Goal: Task Accomplishment & Management: Complete application form

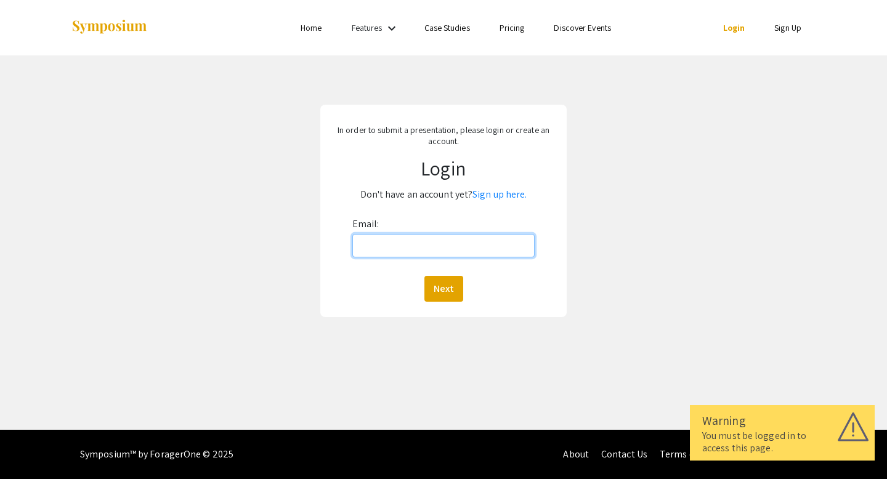
click at [489, 246] on input "Email:" at bounding box center [443, 245] width 183 height 23
drag, startPoint x: 487, startPoint y: 254, endPoint x: 279, endPoint y: 266, distance: 209.2
click at [279, 266] on div "In order to submit a presentation, please login or create an account. Login Don…" at bounding box center [444, 210] width 906 height 311
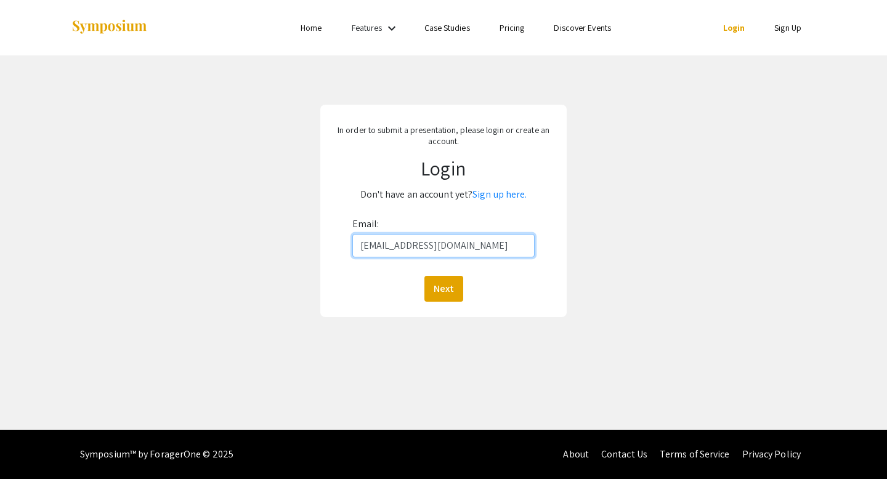
type input "[EMAIL_ADDRESS][DOMAIN_NAME]"
click at [460, 302] on div "In order to submit a presentation, please login or create an account. Login Don…" at bounding box center [443, 211] width 246 height 213
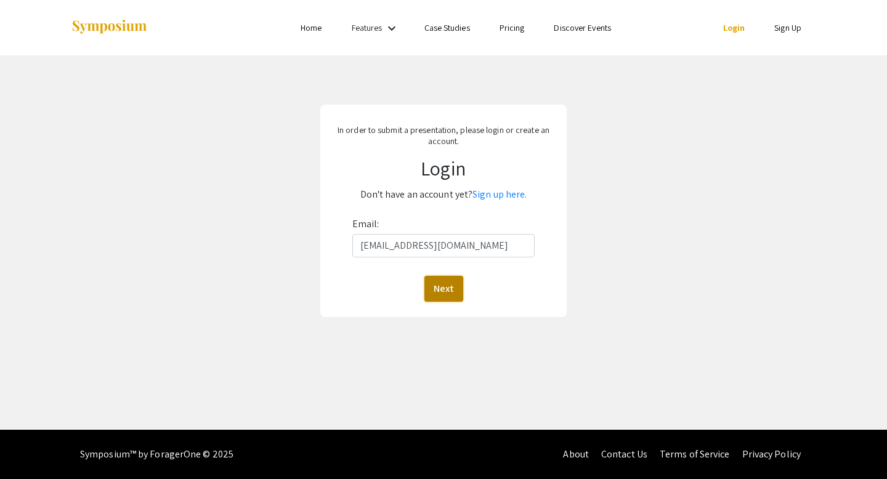
click at [458, 299] on button "Next" at bounding box center [444, 289] width 39 height 26
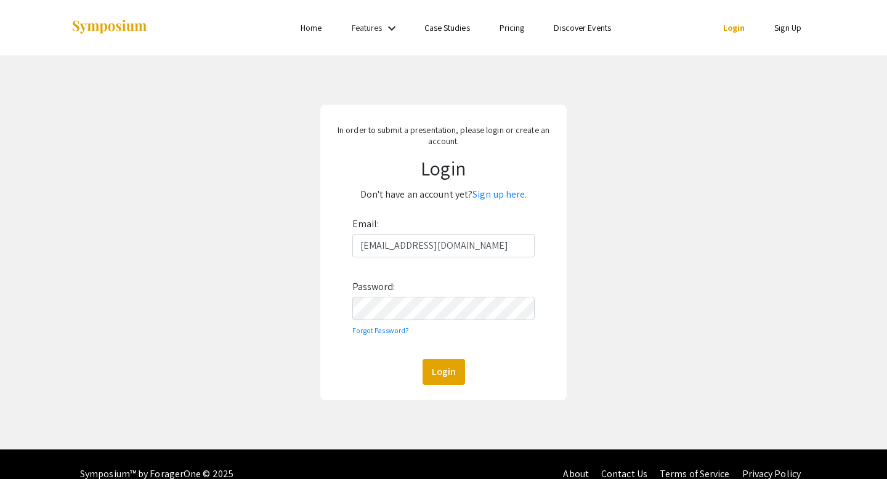
click at [439, 389] on div "In order to submit a presentation, please login or create an account. Login Don…" at bounding box center [443, 253] width 246 height 296
click at [442, 379] on button "Login" at bounding box center [444, 372] width 43 height 26
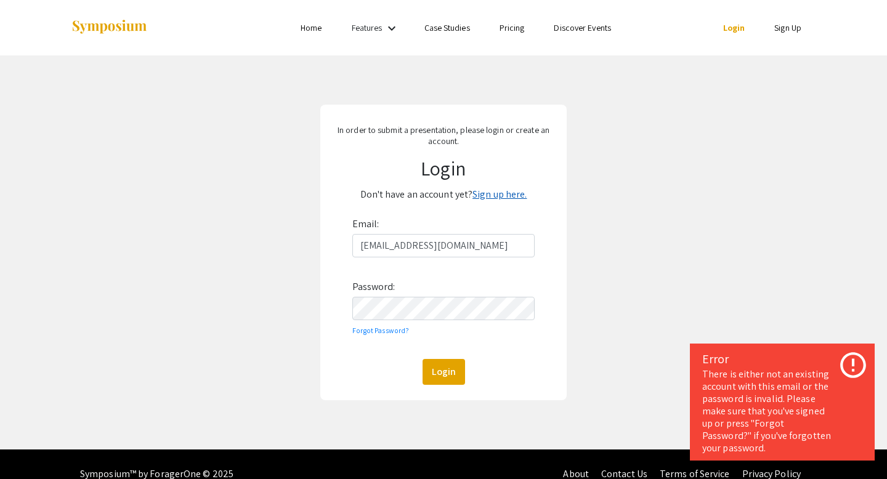
click at [518, 189] on link "Sign up here." at bounding box center [500, 194] width 54 height 13
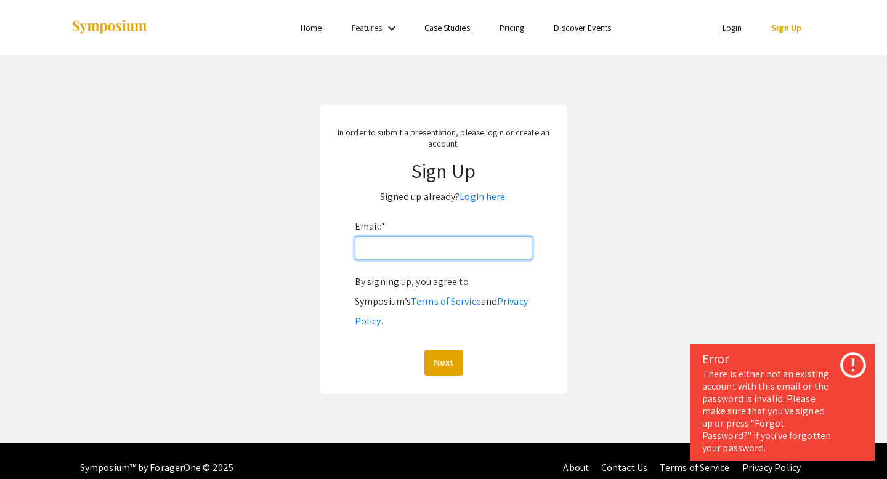
click at [443, 246] on input "Email: *" at bounding box center [443, 248] width 177 height 23
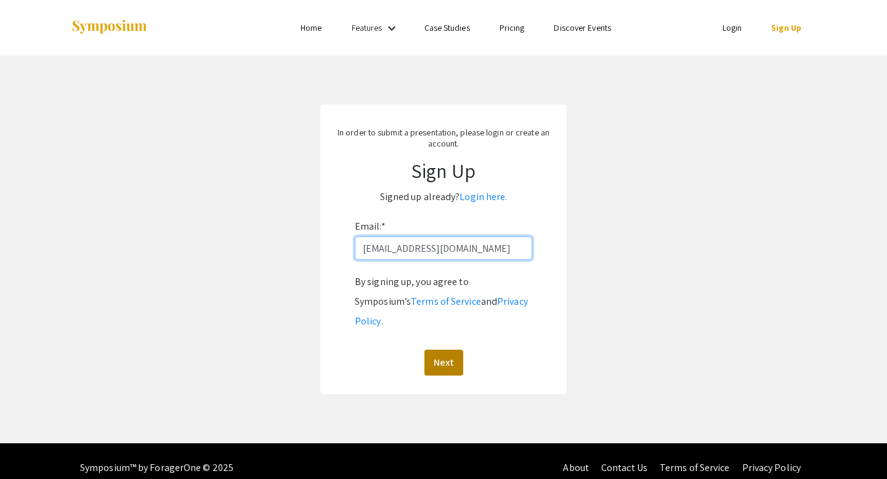
type input "[EMAIL_ADDRESS][DOMAIN_NAME]"
click at [444, 351] on button "Next" at bounding box center [444, 363] width 39 height 26
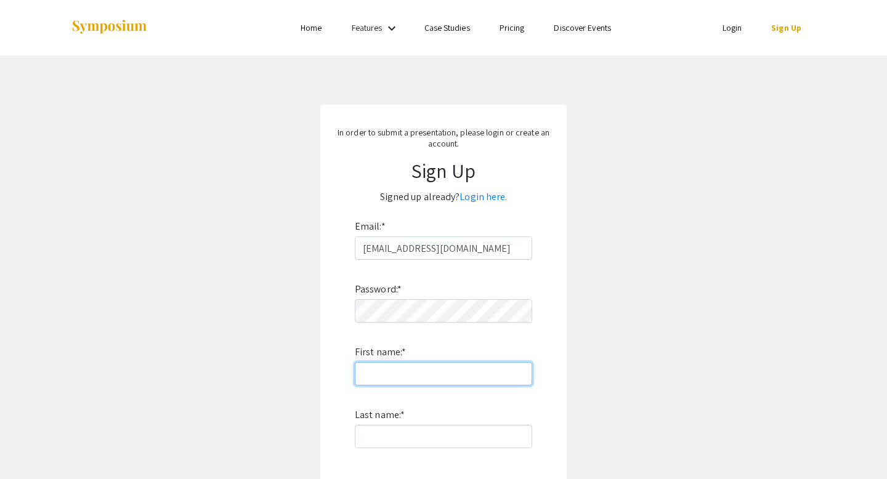
click at [471, 369] on input "First name: *" at bounding box center [443, 373] width 177 height 23
type input "[PERSON_NAME]"
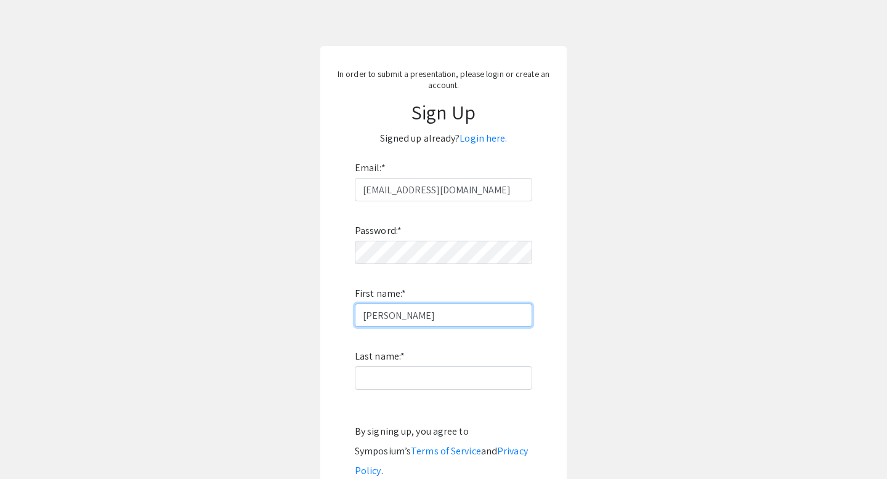
scroll to position [60, 0]
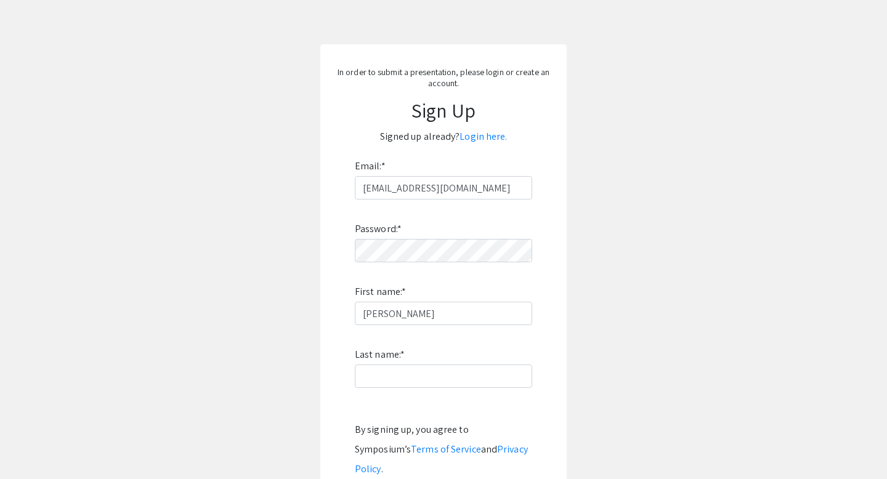
click at [467, 388] on div "Password: * First name: * [PERSON_NAME] name: * By signing up, you agree to Sym…" at bounding box center [443, 362] width 177 height 324
click at [462, 383] on input "Last name: *" at bounding box center [443, 376] width 177 height 23
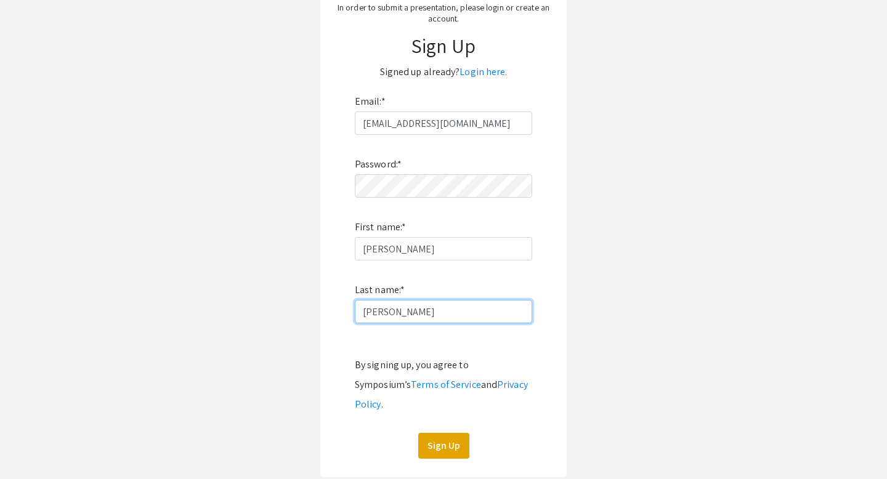
type input "[PERSON_NAME]"
click at [438, 407] on div "Password: * First name: * [PERSON_NAME] name: * [PERSON_NAME] By signing up, yo…" at bounding box center [443, 297] width 177 height 324
click at [438, 412] on div "Password: * First name: * [PERSON_NAME] name: * [PERSON_NAME] By signing up, yo…" at bounding box center [443, 297] width 177 height 324
click at [439, 433] on button "Sign Up" at bounding box center [443, 446] width 51 height 26
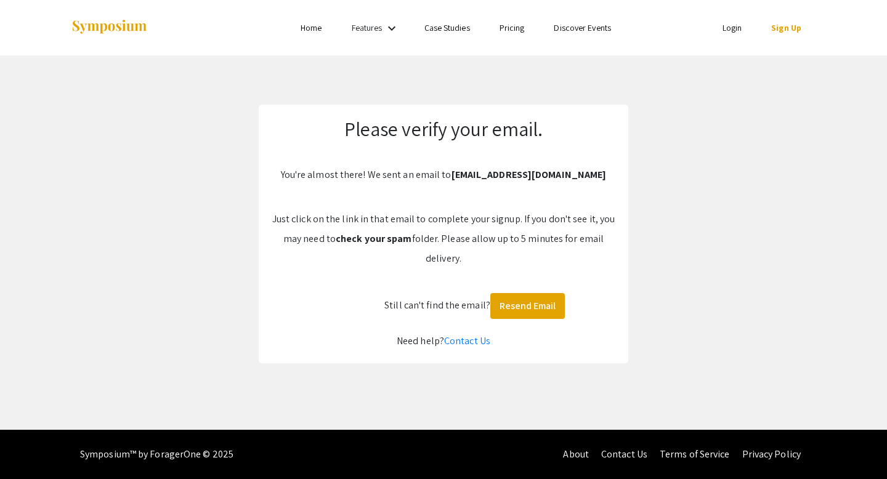
scroll to position [0, 0]
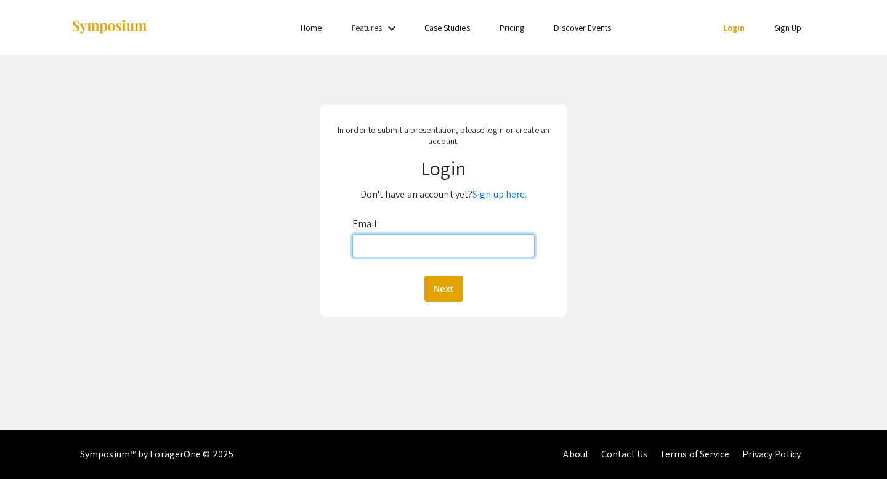
click at [459, 246] on input "Email:" at bounding box center [443, 245] width 183 height 23
type input "afletc25@vols.utk.edu"
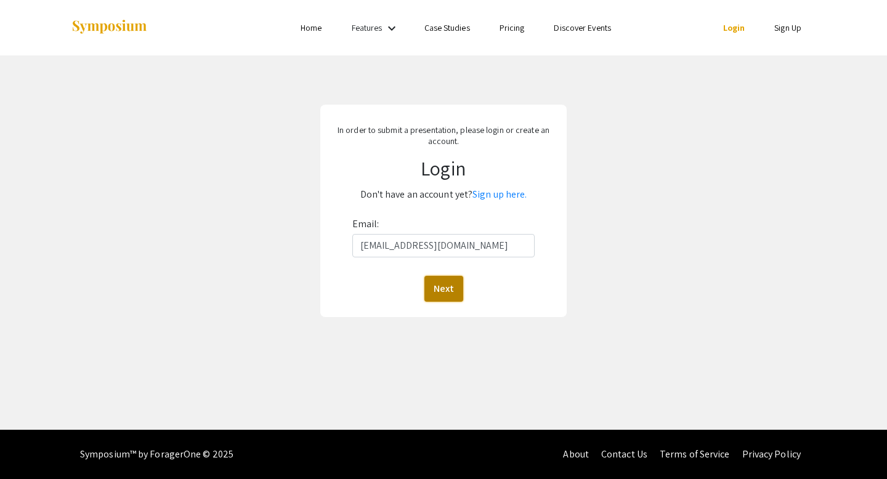
click at [448, 291] on button "Next" at bounding box center [444, 289] width 39 height 26
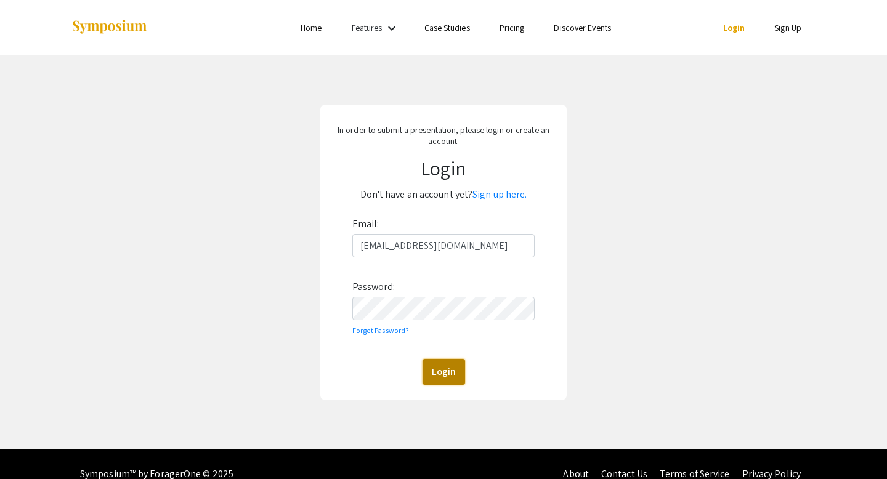
click at [442, 375] on button "Login" at bounding box center [444, 372] width 43 height 26
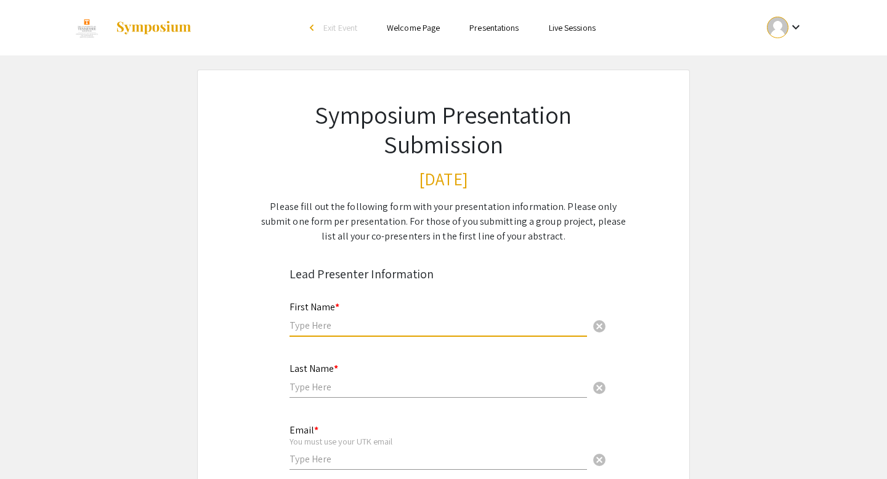
click at [352, 330] on input "text" at bounding box center [439, 325] width 298 height 13
type input "[PERSON_NAME]"
click at [322, 384] on input "text" at bounding box center [439, 387] width 298 height 13
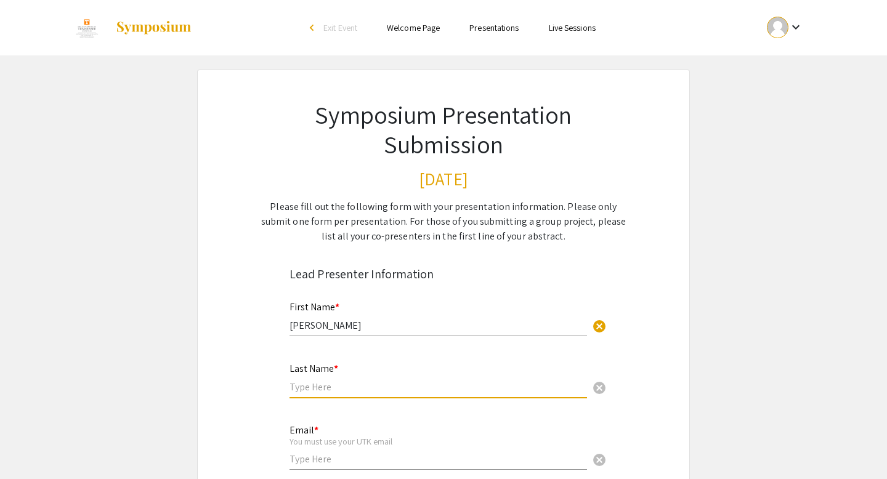
type input "f"
type input "[PERSON_NAME]"
click at [313, 470] on div "Email * You must use your UTK email cancel" at bounding box center [439, 441] width 298 height 57
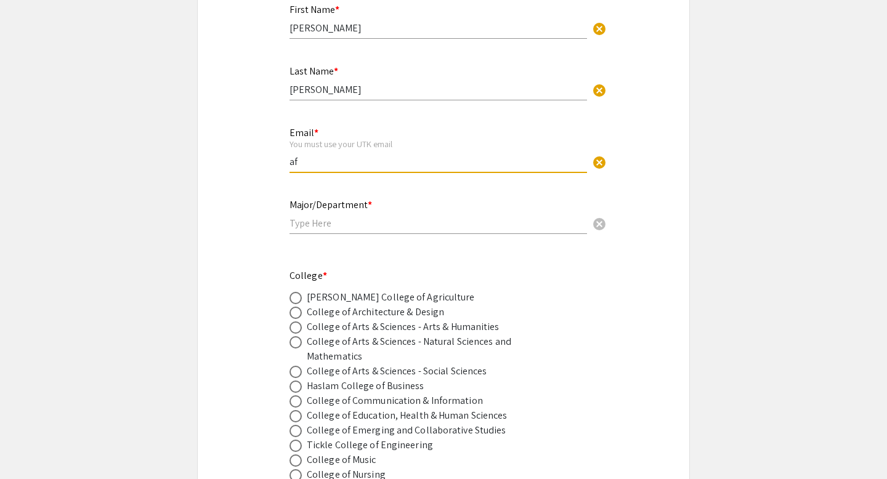
scroll to position [299, 0]
type input "[EMAIL_ADDRESS][DOMAIN_NAME]"
click at [341, 218] on input "text" at bounding box center [439, 222] width 298 height 13
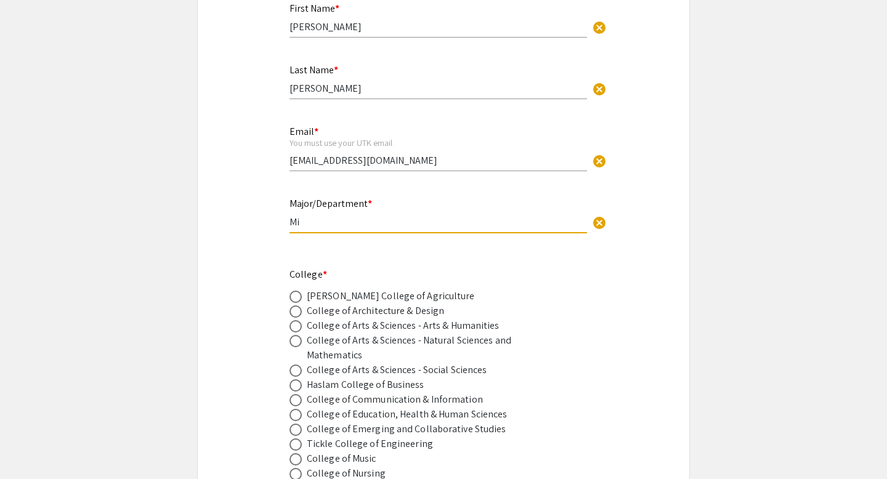
type input "M"
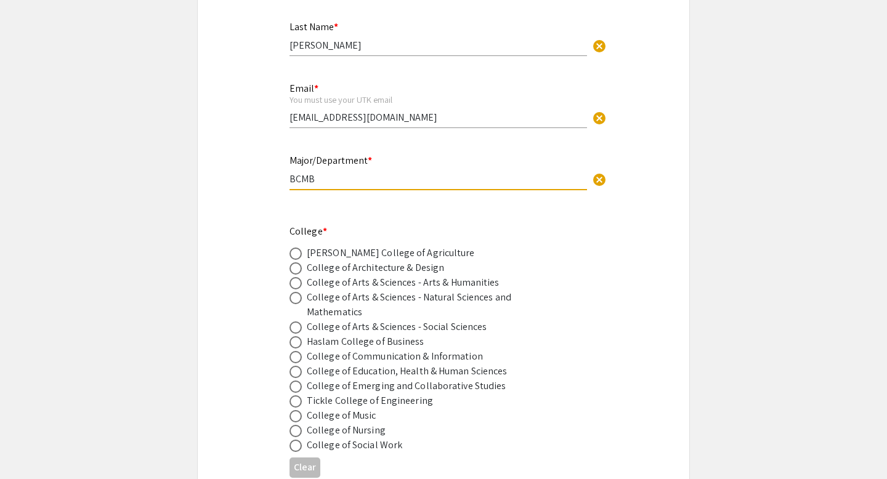
scroll to position [378, 0]
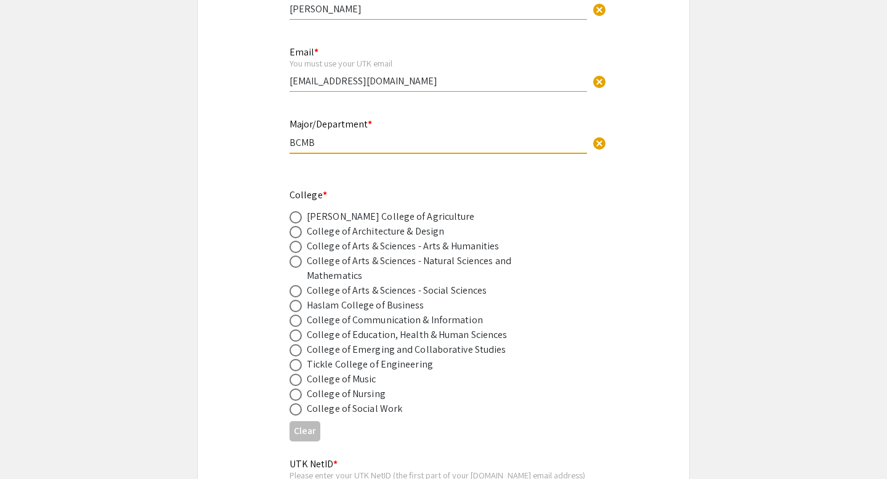
type input "BCMB"
click at [296, 264] on span at bounding box center [296, 262] width 12 height 12
click at [296, 264] on input "radio" at bounding box center [296, 262] width 12 height 12
radio input "true"
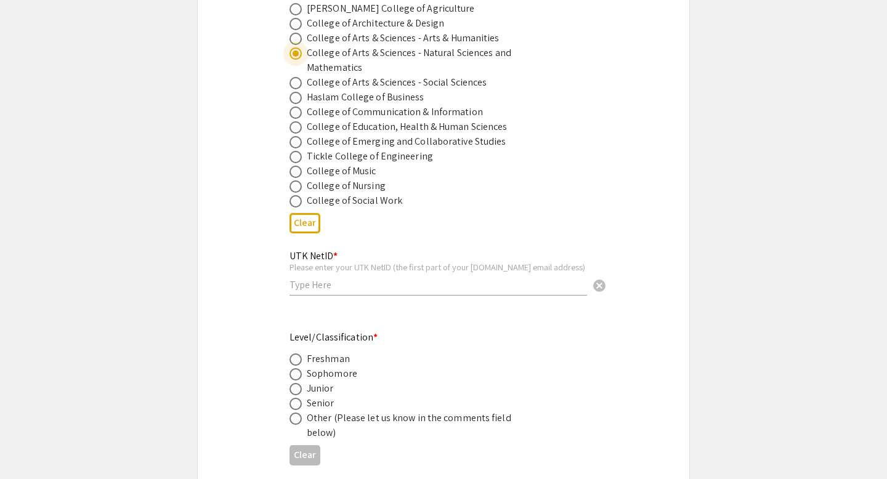
scroll to position [643, 0]
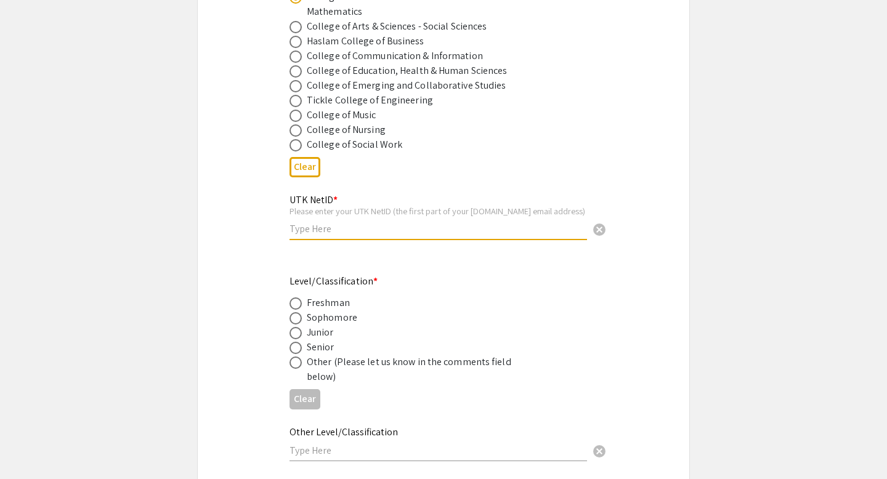
click at [362, 232] on input "text" at bounding box center [439, 228] width 298 height 13
type input "afletc25"
click at [309, 337] on div "Junior" at bounding box center [320, 332] width 27 height 15
click at [295, 333] on span at bounding box center [296, 333] width 12 height 12
click at [295, 333] on input "radio" at bounding box center [296, 333] width 12 height 12
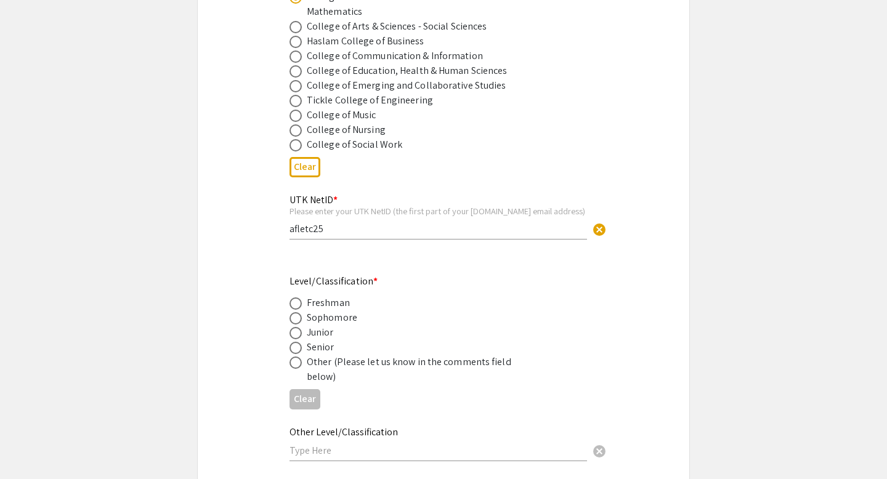
radio input "true"
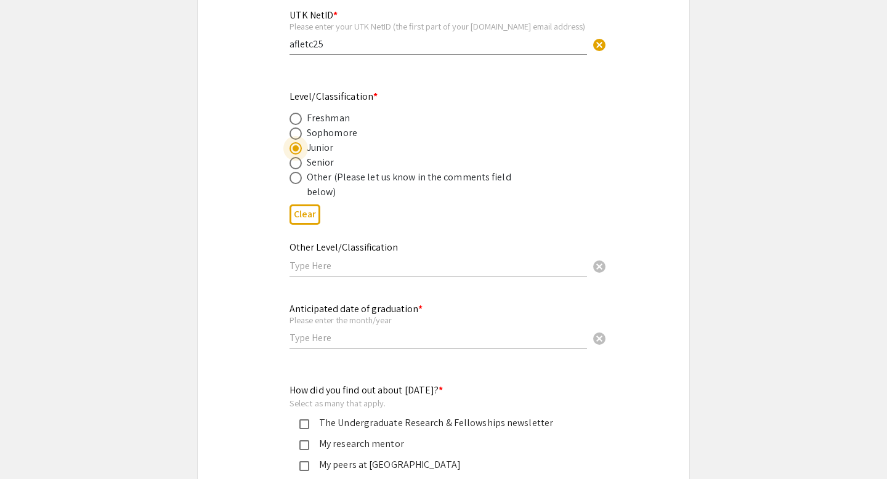
scroll to position [862, 0]
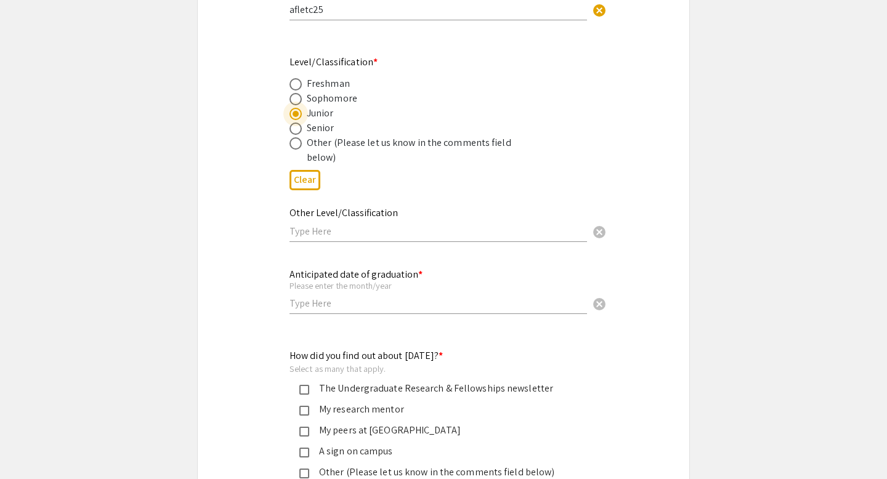
click at [407, 228] on input "text" at bounding box center [439, 231] width 298 height 13
click at [393, 318] on div "Anticipated date of graduation * Please enter the month/year cancel" at bounding box center [439, 292] width 298 height 70
click at [392, 314] on div "Anticipated date of graduation * Please enter the month/year cancel" at bounding box center [439, 285] width 298 height 57
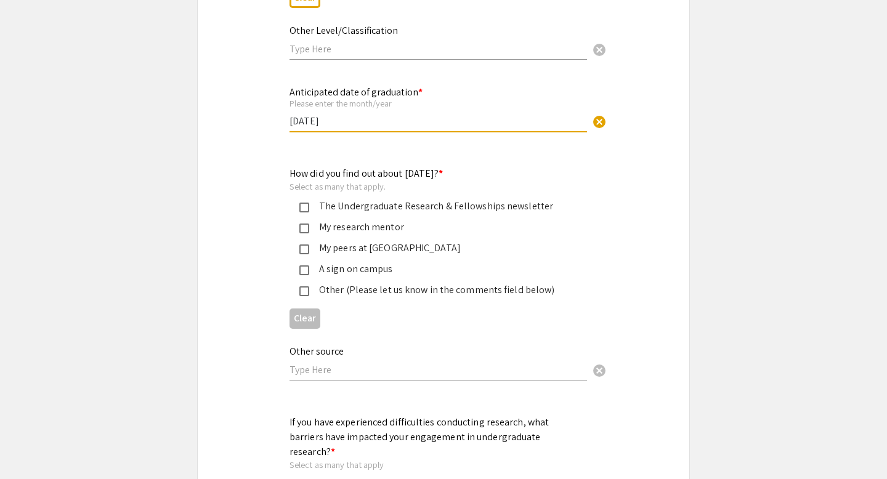
scroll to position [1069, 0]
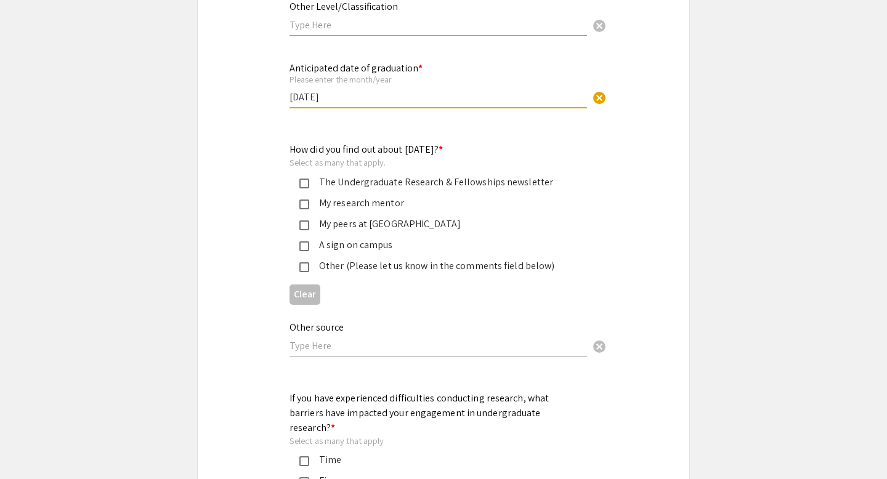
type input "May 2027"
click at [441, 175] on div "How did you find out about Discovery Day? * Select as many that apply. The Unde…" at bounding box center [434, 207] width 288 height 131
click at [441, 179] on div "The Undergraduate Research & Fellowships newsletter" at bounding box center [438, 182] width 259 height 15
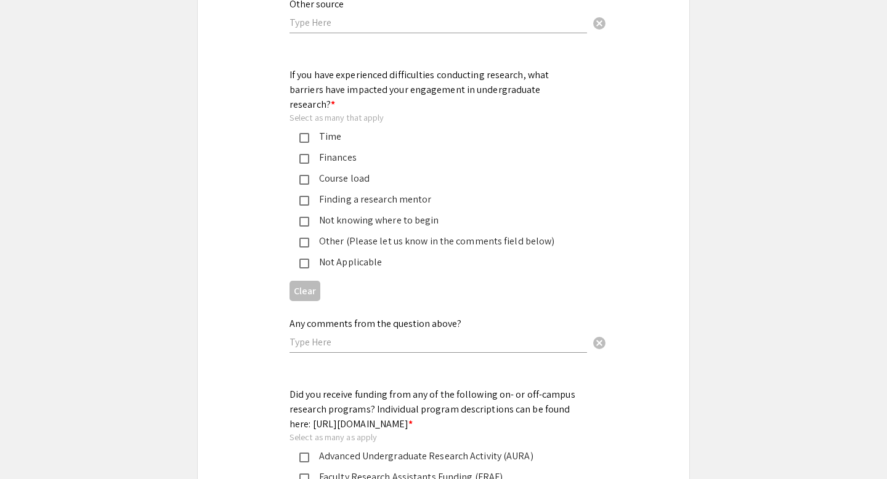
scroll to position [1393, 0]
click at [304, 132] on mat-pseudo-checkbox at bounding box center [304, 137] width 10 height 10
click at [305, 158] on mat-selection-list "Time Finances Course load Finding a research mentor Not knowing where to begin …" at bounding box center [434, 198] width 288 height 140
click at [305, 174] on mat-pseudo-checkbox at bounding box center [304, 179] width 10 height 10
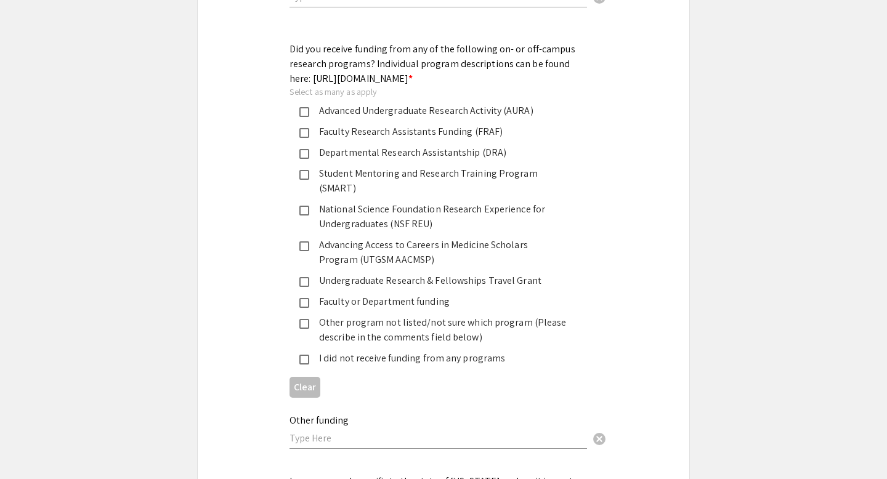
scroll to position [1739, 0]
click at [303, 155] on mat-pseudo-checkbox at bounding box center [304, 153] width 10 height 10
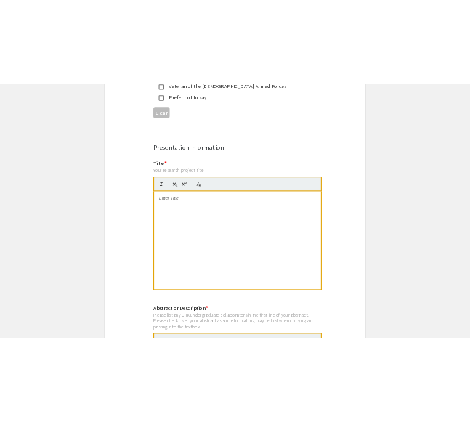
scroll to position [2405, 0]
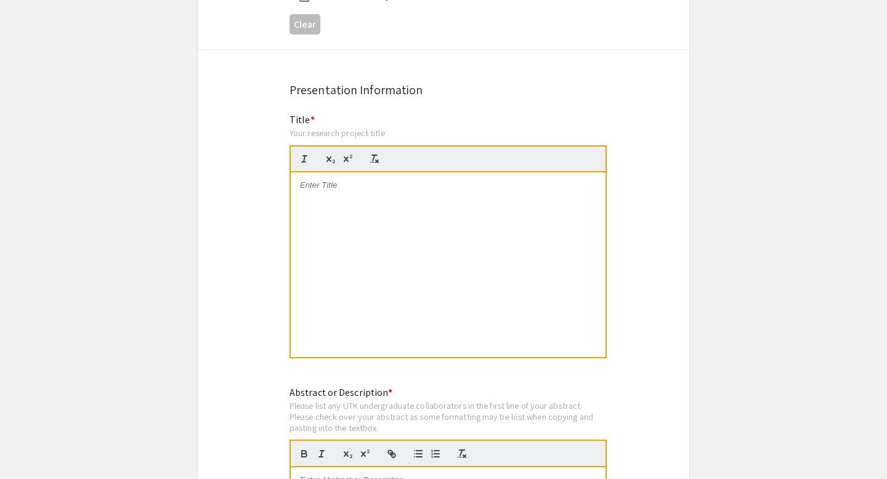
click at [387, 318] on div at bounding box center [448, 265] width 315 height 185
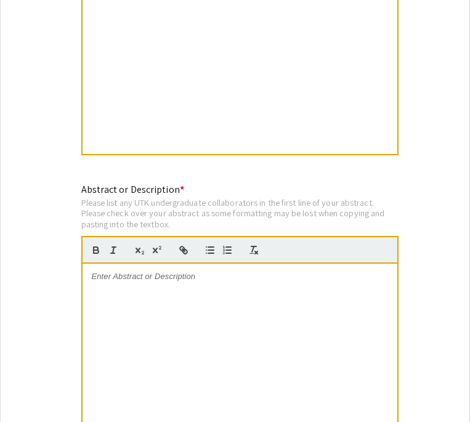
scroll to position [2666, 0]
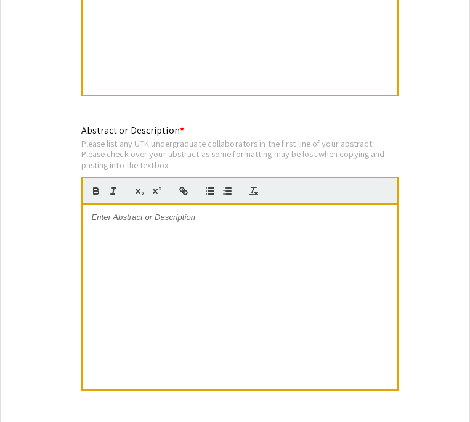
click at [263, 289] on div at bounding box center [240, 297] width 315 height 185
click at [260, 237] on div at bounding box center [240, 297] width 315 height 185
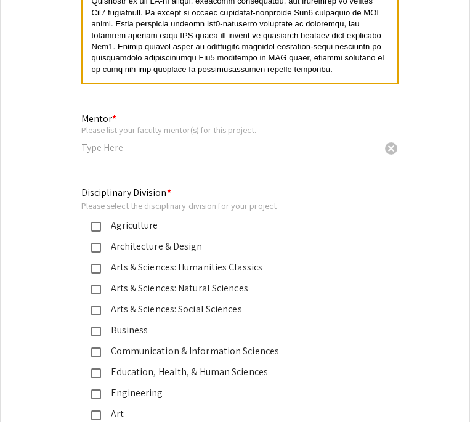
scroll to position [2984, 0]
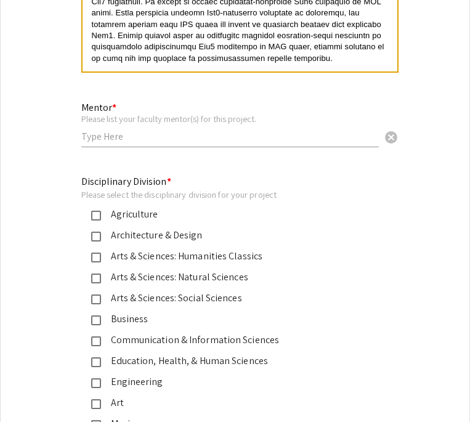
click at [168, 130] on input "text" at bounding box center [230, 136] width 298 height 13
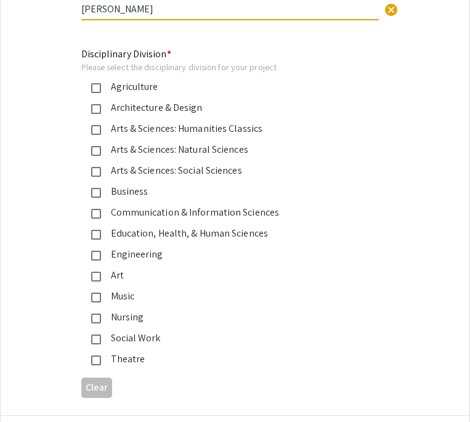
scroll to position [3108, 0]
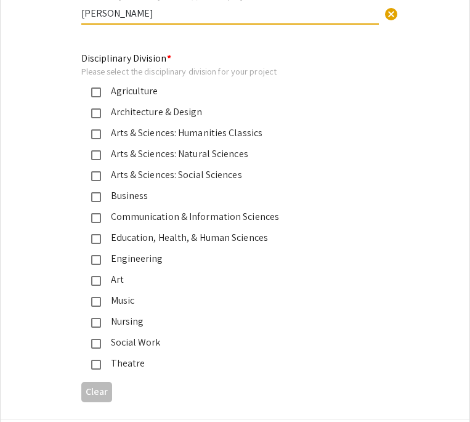
type input "Sara Clasen"
click at [179, 147] on div "Arts & Sciences: Natural Sciences" at bounding box center [230, 154] width 259 height 15
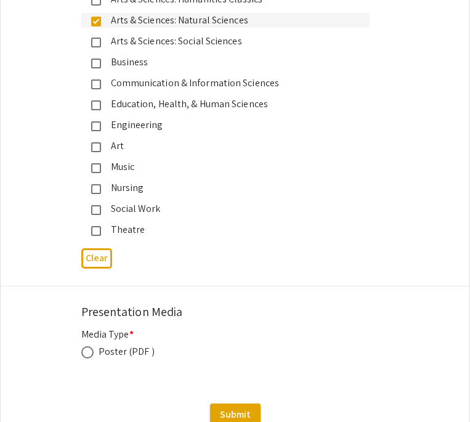
scroll to position [3242, 0]
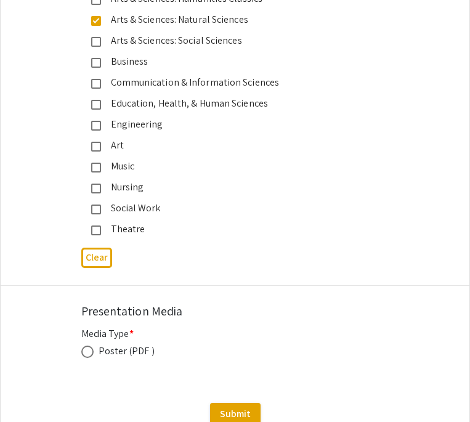
click at [126, 344] on div "Poster (PDF )" at bounding box center [127, 351] width 56 height 15
click at [97, 346] on label at bounding box center [89, 352] width 17 height 12
click at [94, 346] on input "radio" at bounding box center [87, 352] width 12 height 12
radio input "true"
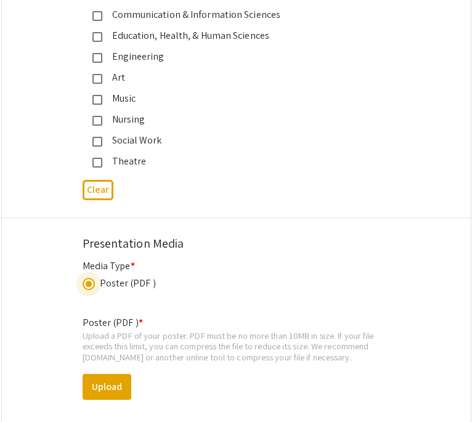
scroll to position [3437, 0]
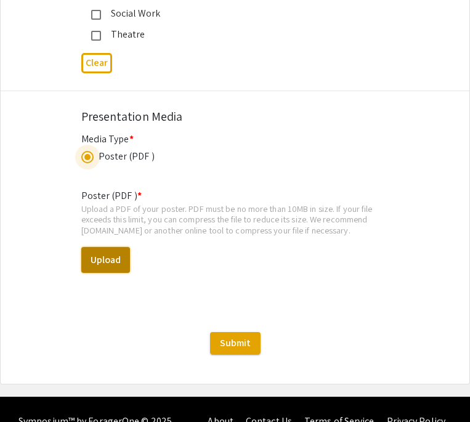
click at [117, 247] on button "Upload" at bounding box center [105, 260] width 49 height 26
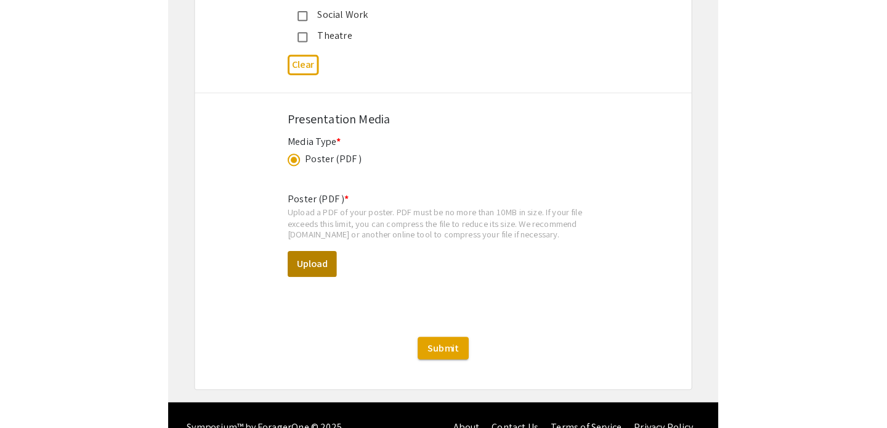
scroll to position [3432, 0]
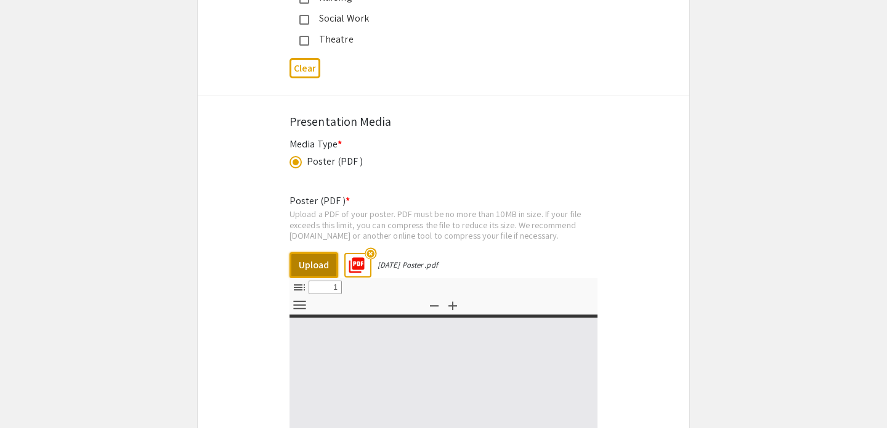
select select "custom"
type input "0"
select select "custom"
type input "1"
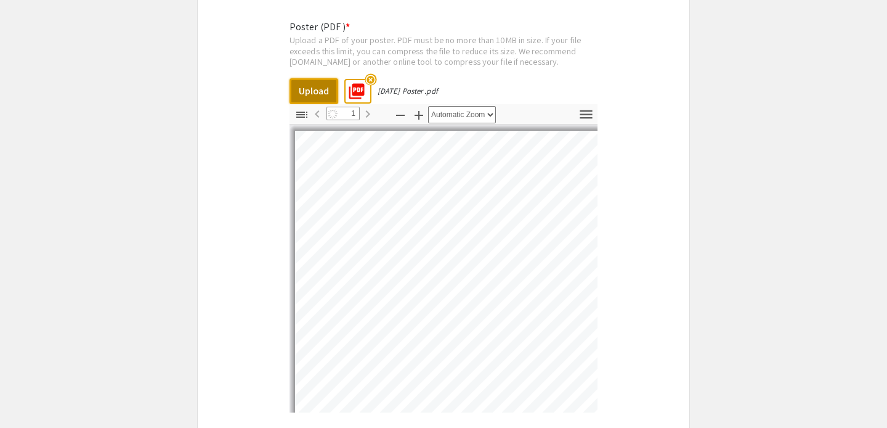
scroll to position [24, 0]
select select "auto"
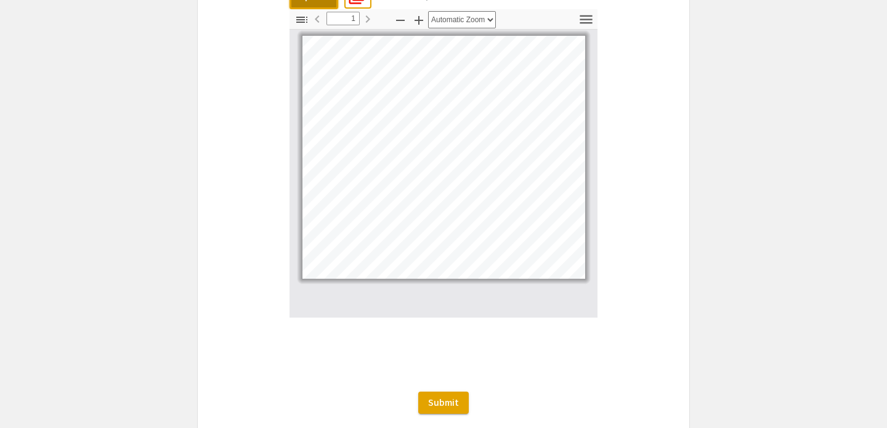
scroll to position [3755, 0]
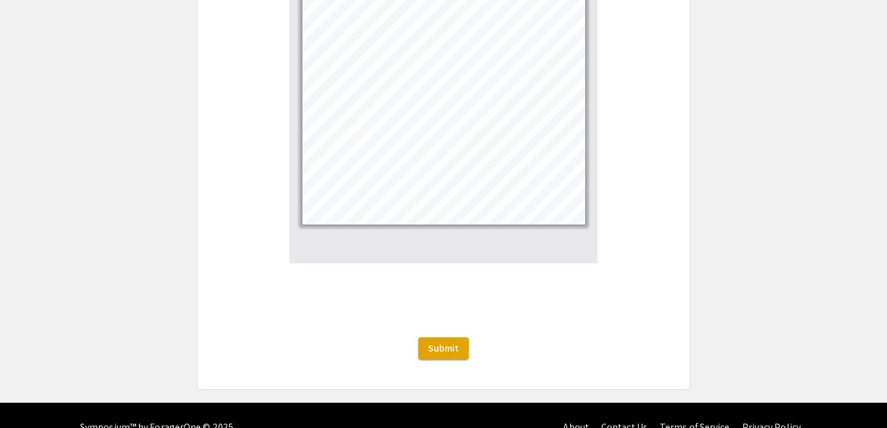
click at [439, 341] on span "Submit" at bounding box center [443, 347] width 31 height 13
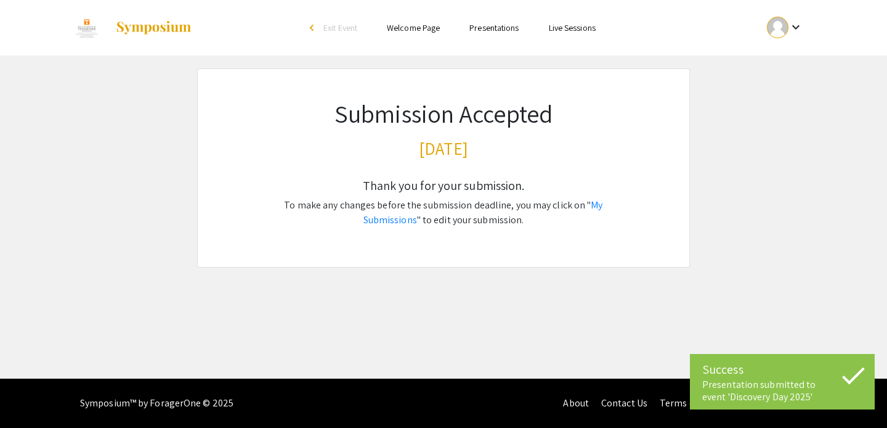
scroll to position [0, 0]
